Goal: Task Accomplishment & Management: Manage account settings

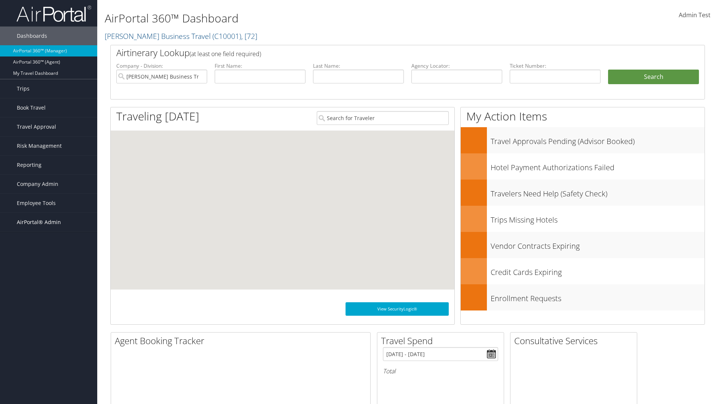
click at [49, 222] on span "AirPortal® Admin" at bounding box center [39, 222] width 44 height 19
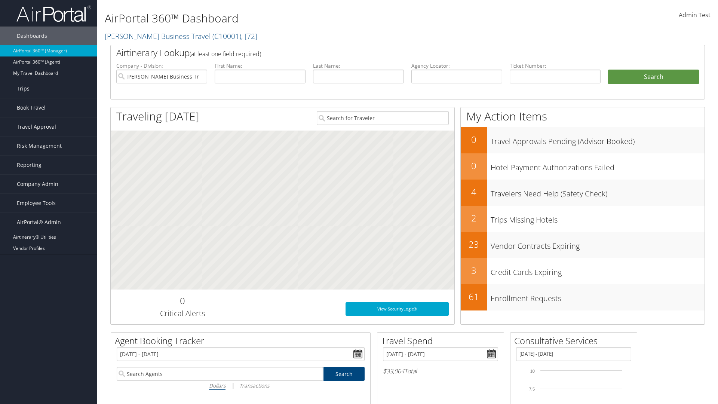
click at [49, 293] on link "TMC Management" at bounding box center [48, 293] width 97 height 11
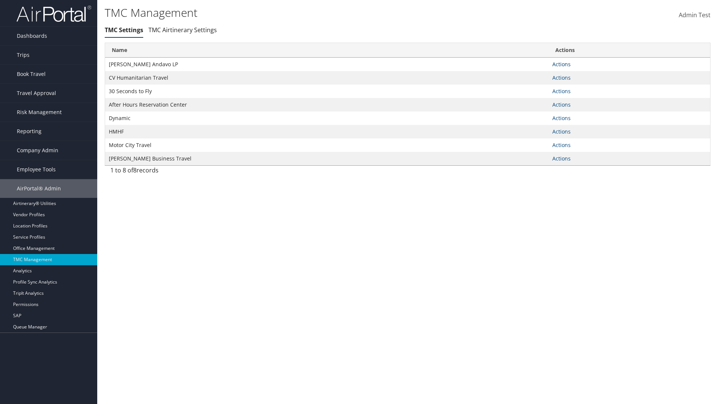
click at [562, 64] on link "Actions" at bounding box center [562, 64] width 18 height 7
